Goal: Task Accomplishment & Management: Use online tool/utility

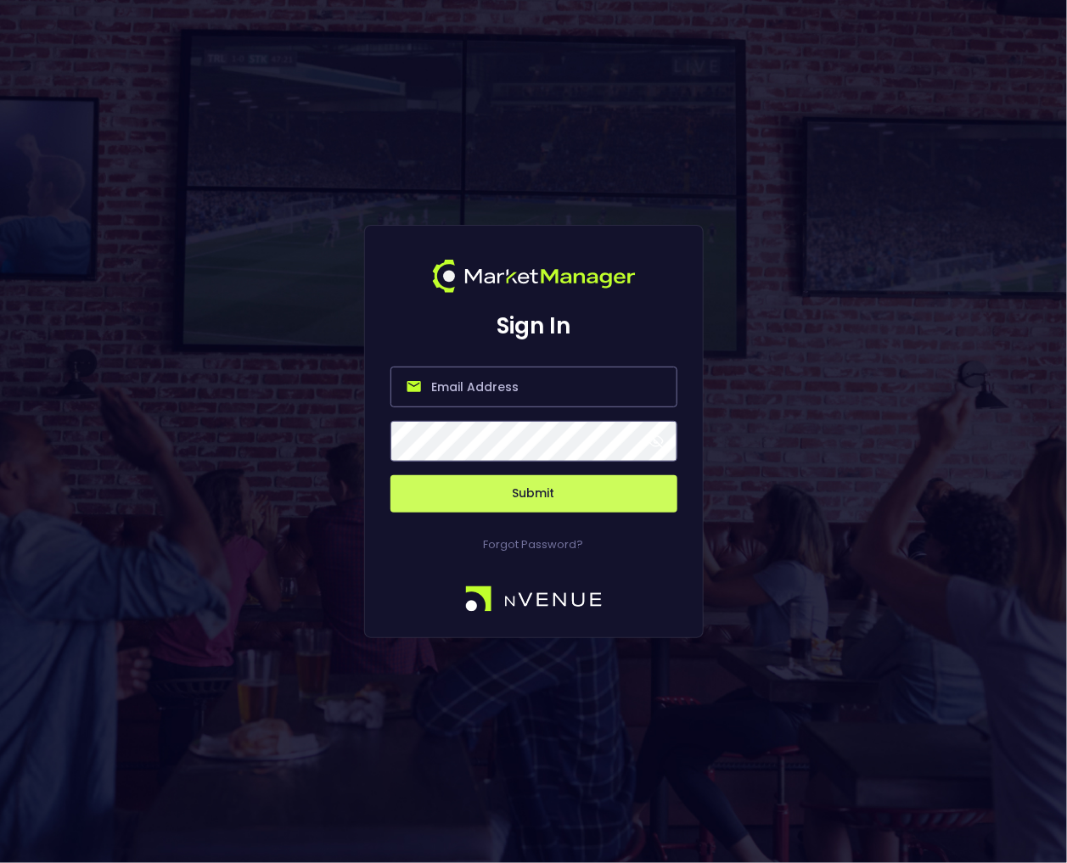
type input "william@nvenue.com"
click at [467, 503] on button "Submit" at bounding box center [533, 493] width 287 height 37
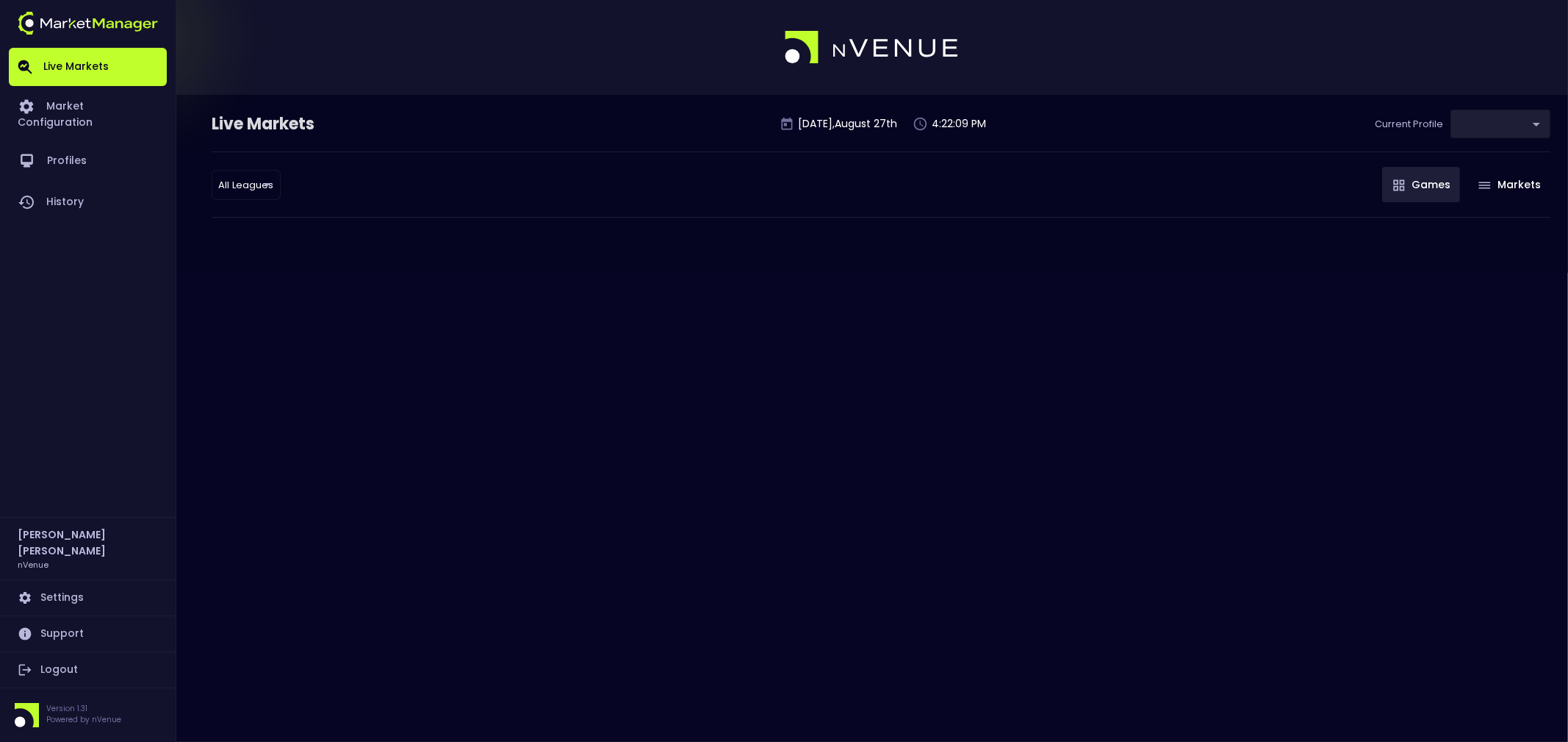
type input "d66ee90f-df8e-430e-a05c-aaf70ad95ad9"
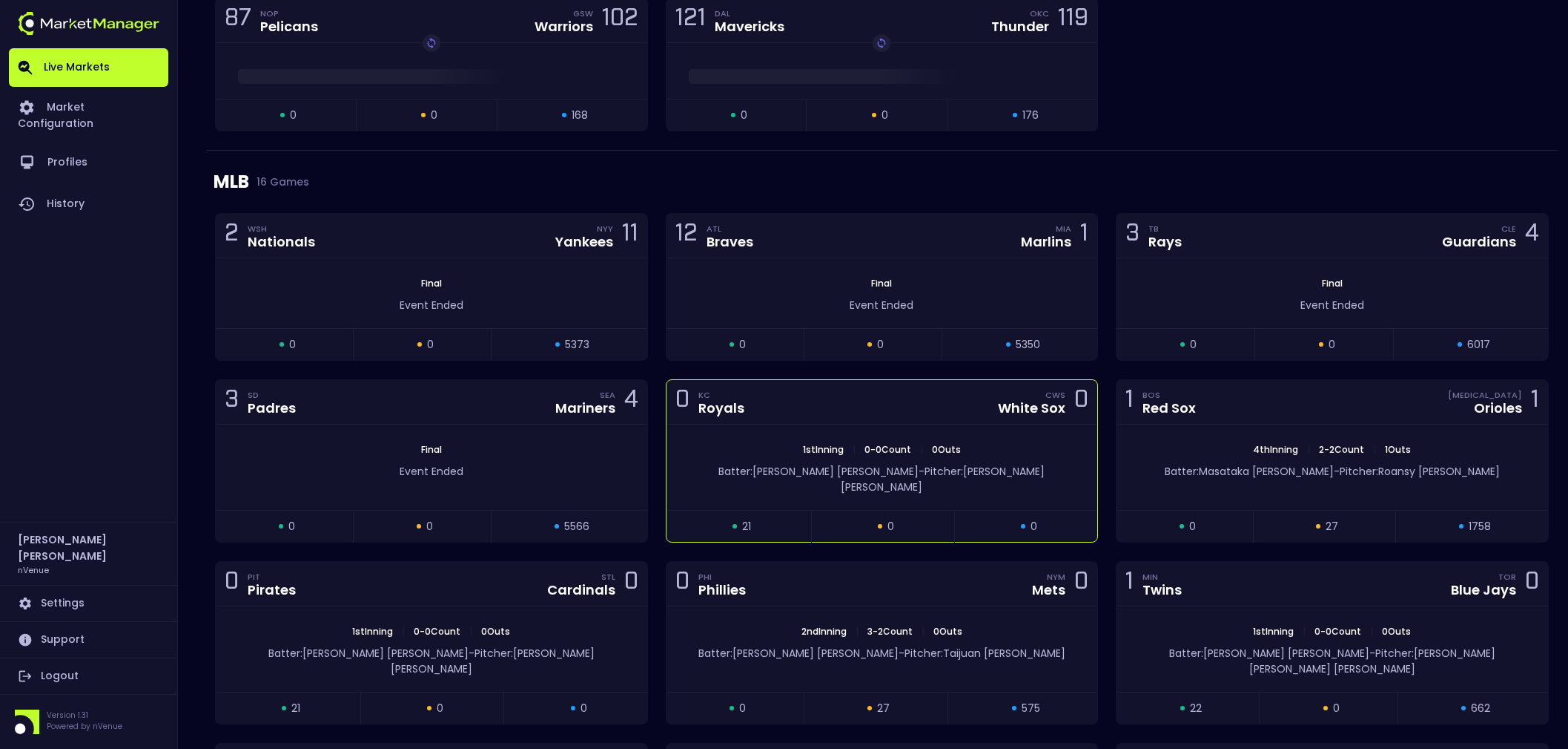
scroll to position [1947, 0]
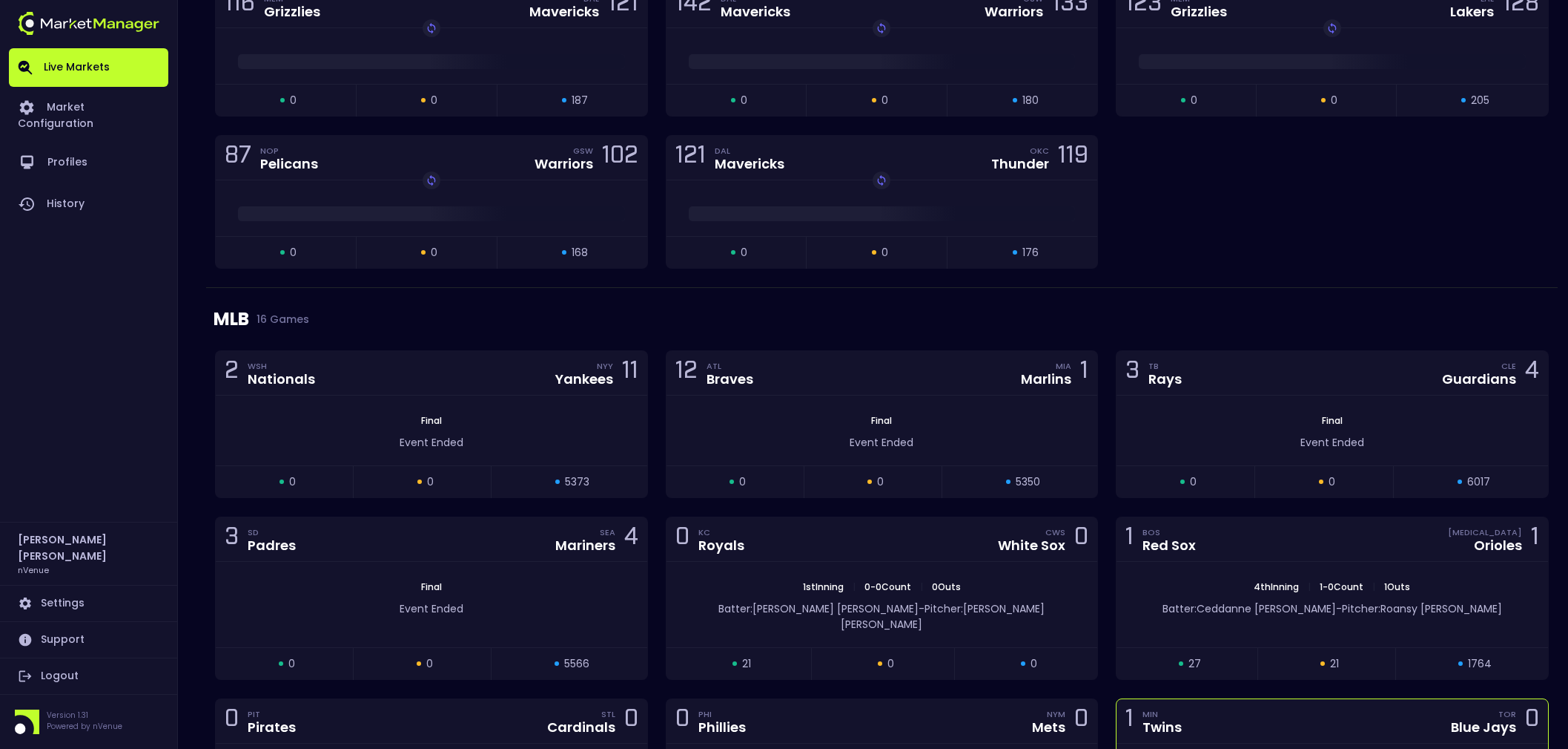
scroll to position [1920, 0]
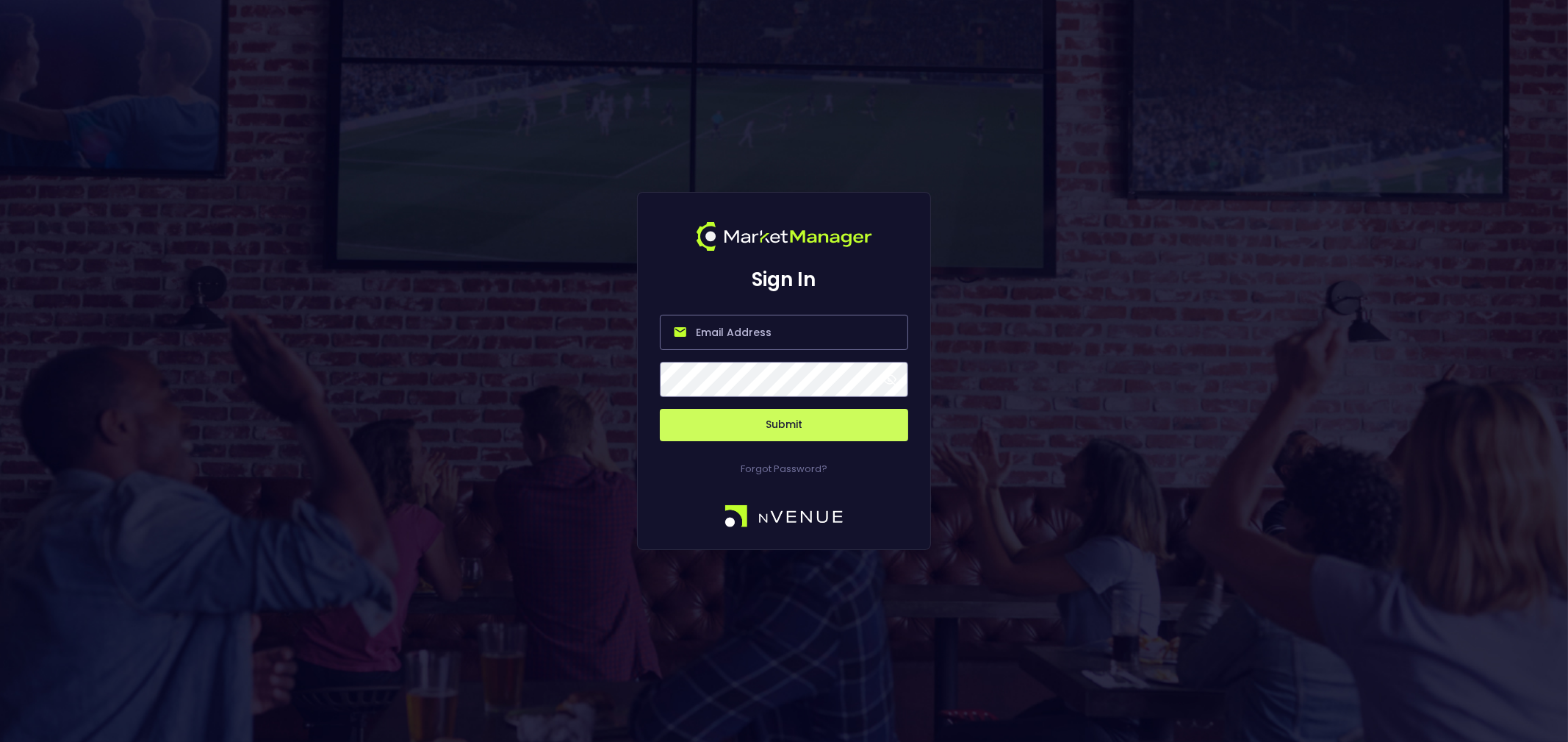
type input "william@nvenue.com"
click at [763, 427] on button "Submit" at bounding box center [783, 424] width 248 height 32
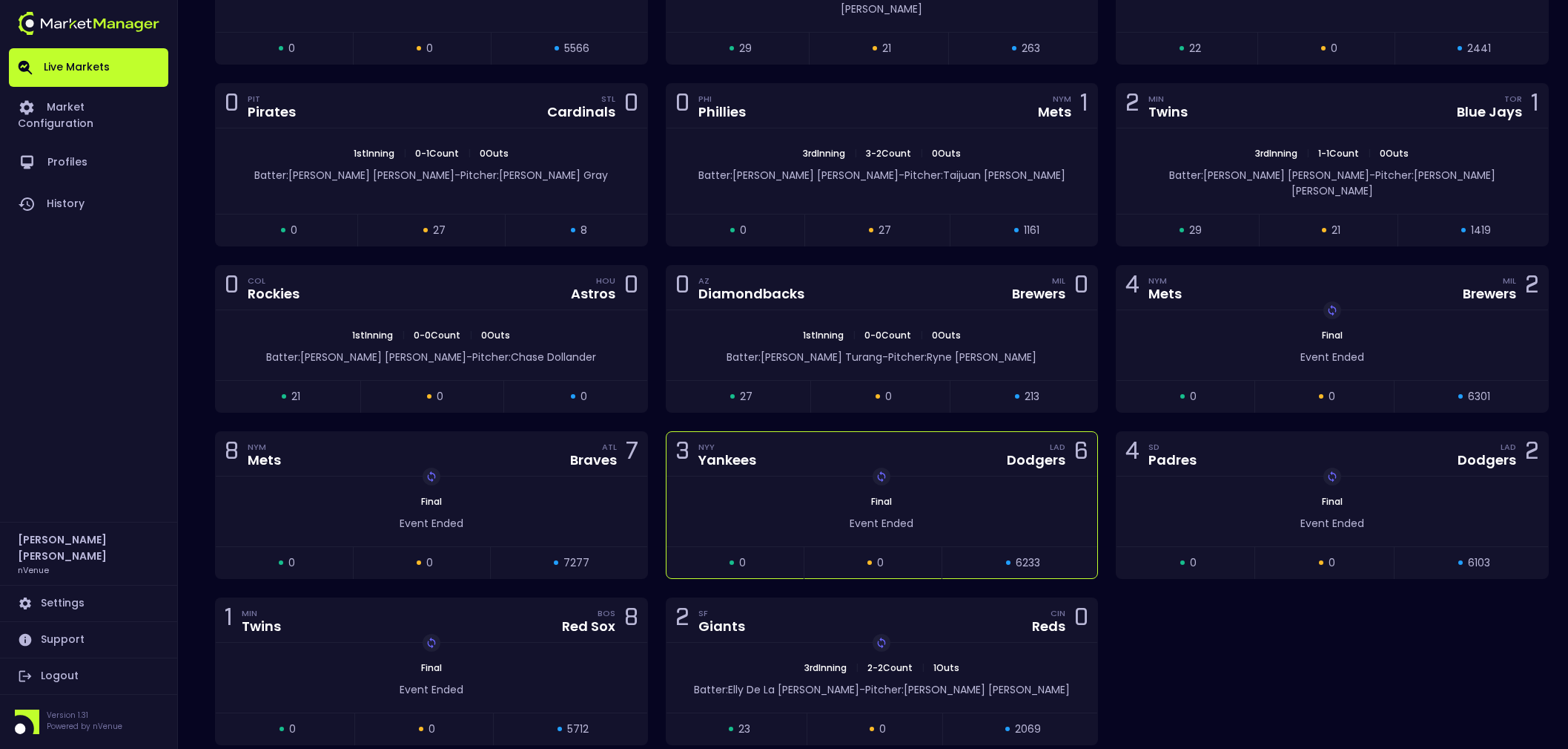
scroll to position [2904, 0]
